Goal: Find specific page/section: Find specific page/section

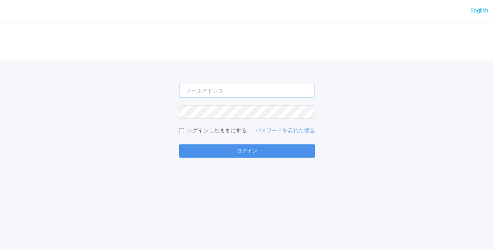
type input "[EMAIL_ADDRESS][DOMAIN_NAME]"
click at [248, 154] on button "ログイン" at bounding box center [247, 150] width 136 height 13
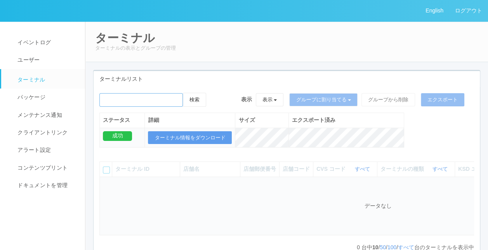
click at [139, 98] on input "emailSearch" at bounding box center [140, 100] width 83 height 14
paste input "長崎県庁売"
click at [198, 95] on button "検索" at bounding box center [194, 100] width 23 height 14
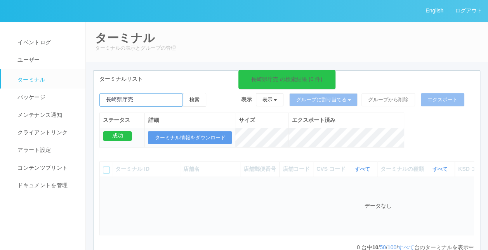
click at [146, 97] on input "emailSearch" at bounding box center [140, 100] width 83 height 14
click at [201, 101] on button "検索" at bounding box center [194, 100] width 23 height 14
click at [161, 101] on input "emailSearch" at bounding box center [140, 100] width 83 height 14
type input "長"
paste input "長崎県庁売"
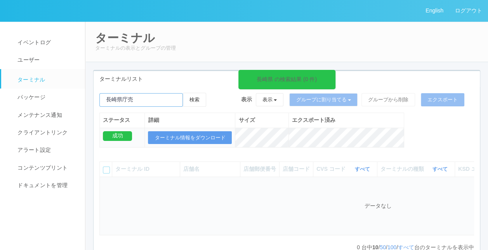
click at [138, 99] on input "emailSearch" at bounding box center [140, 100] width 83 height 14
type input "長"
paste input "[URL][DOMAIN_NAME]"
drag, startPoint x: 146, startPoint y: 99, endPoint x: 95, endPoint y: 99, distance: 51.6
click at [95, 99] on div "長崎県 の検索結果 (0 件) 検索 表示 表示 すべてのターミナル 未割り当てのターミナル グループを追加 グループ名を編集 アーカイブ済みのターミナル グ…" at bounding box center [287, 124] width 386 height 63
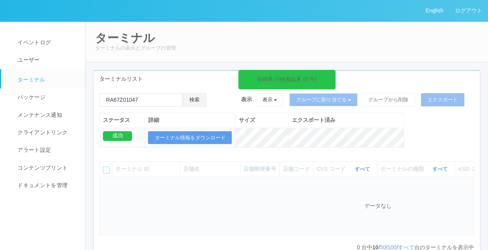
click at [200, 101] on button "検索" at bounding box center [194, 100] width 23 height 14
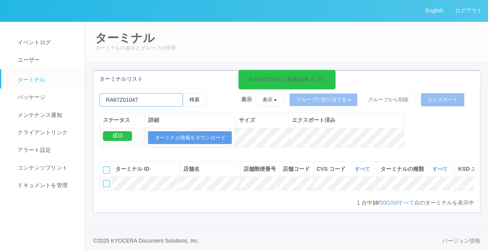
click at [165, 98] on input "emailSearch" at bounding box center [140, 100] width 83 height 14
type input "R"
paste input "204178"
type input "204178"
click at [197, 97] on button "検索" at bounding box center [194, 100] width 23 height 14
